Goal: Navigation & Orientation: Find specific page/section

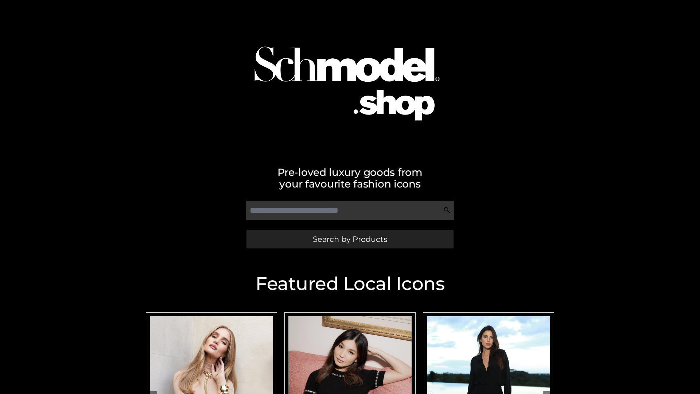
click at [350, 239] on span "Search by Products" at bounding box center [350, 239] width 74 height 8
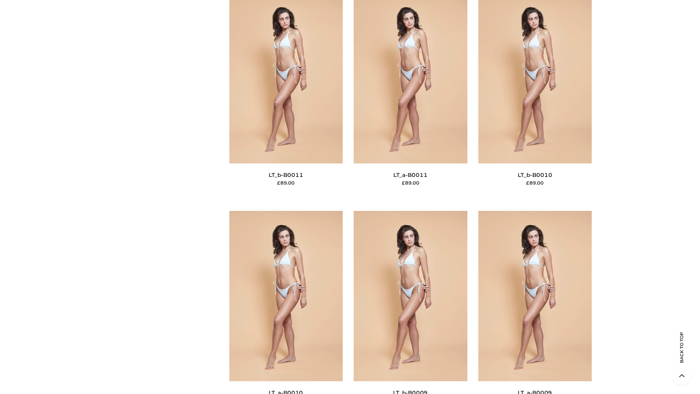
scroll to position [3275, 0]
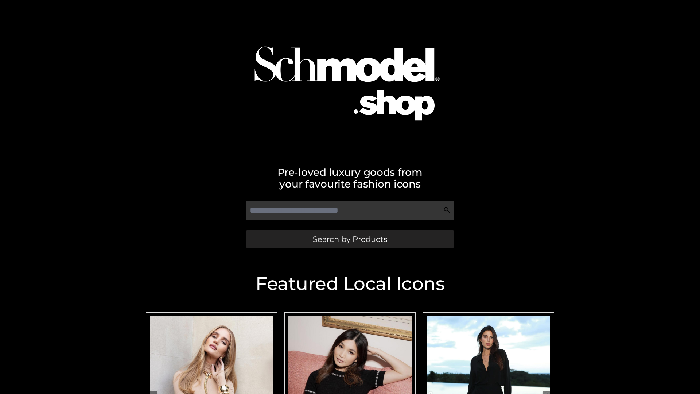
click at [350, 239] on span "Search by Products" at bounding box center [350, 239] width 74 height 8
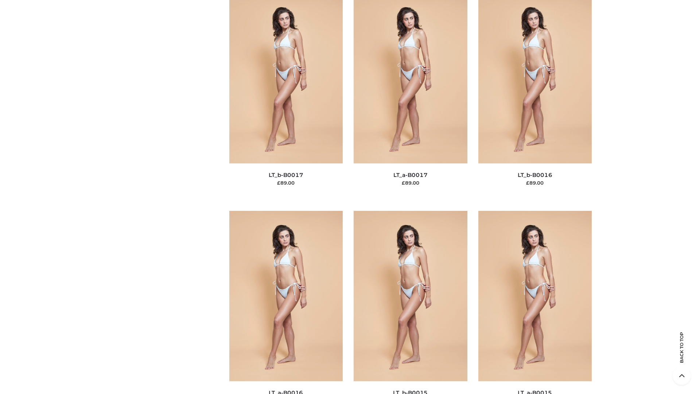
scroll to position [2396, 0]
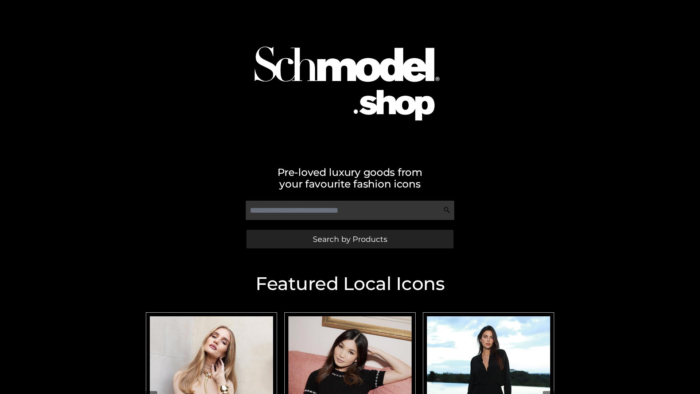
click at [350, 239] on span "Search by Products" at bounding box center [350, 239] width 74 height 8
